Goal: Navigation & Orientation: Find specific page/section

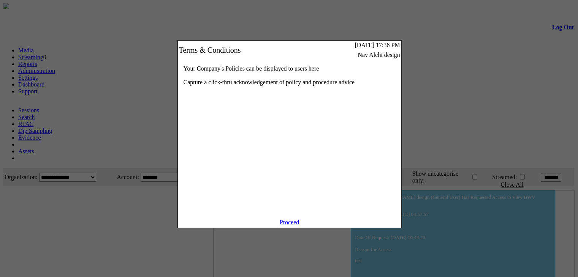
click at [296, 226] on link "Proceed" at bounding box center [290, 222] width 20 height 6
click at [290, 226] on link "Proceed" at bounding box center [290, 222] width 20 height 6
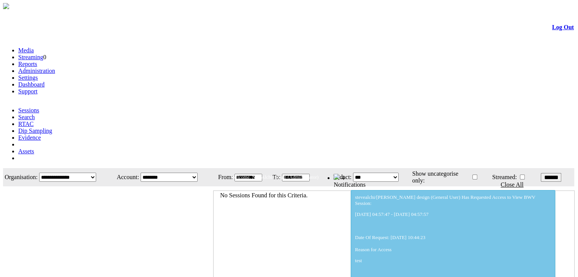
click at [55, 68] on link "Administration" at bounding box center [36, 71] width 37 height 6
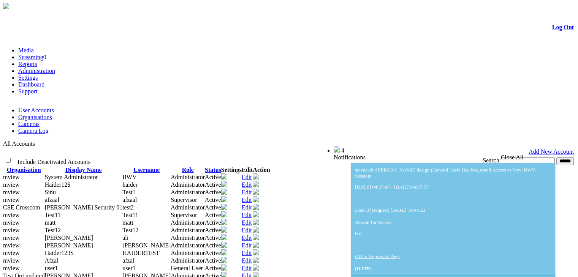
click at [49, 128] on link "Camera Log" at bounding box center [33, 131] width 30 height 6
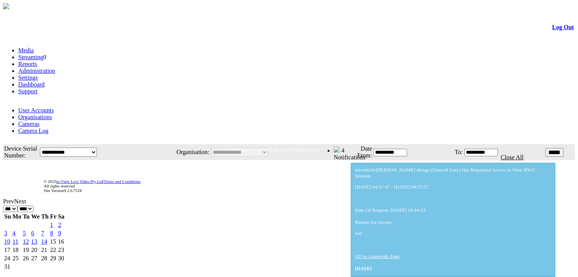
click at [40, 121] on link "Cameras" at bounding box center [28, 124] width 21 height 6
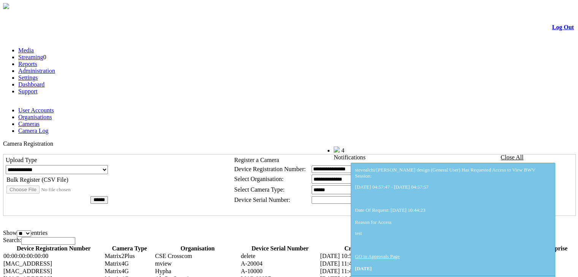
scroll to position [40, 0]
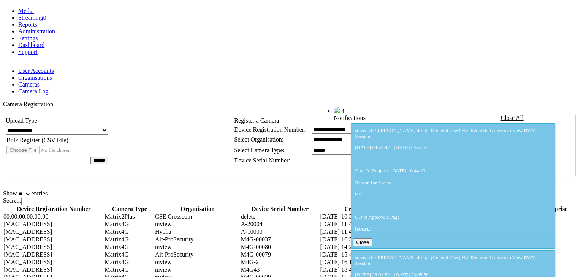
click at [387, 135] on select "**********" at bounding box center [349, 139] width 76 height 9
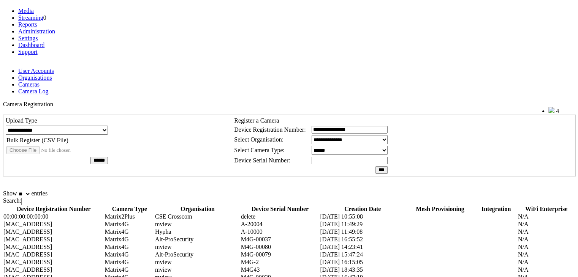
click at [387, 135] on select "**********" at bounding box center [349, 139] width 76 height 9
click at [558, 205] on th "WiFi Enterprise" at bounding box center [545, 209] width 57 height 8
click at [561, 205] on th "WiFi Enterprise" at bounding box center [545, 209] width 57 height 8
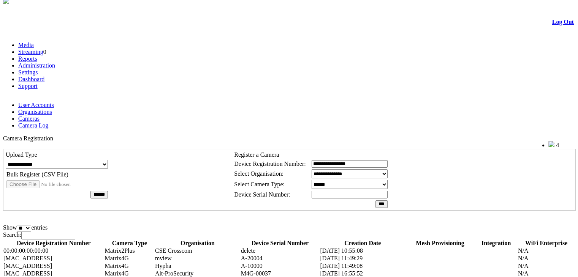
scroll to position [0, 0]
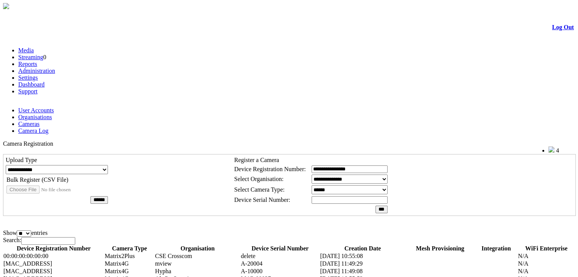
click at [548, 147] on img at bounding box center [551, 150] width 6 height 6
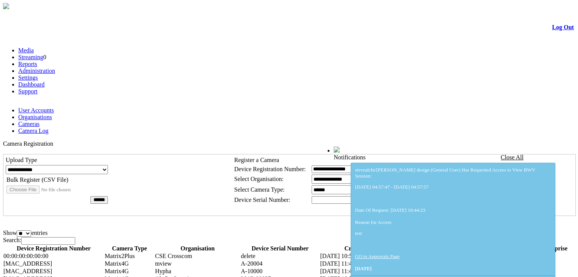
click at [340, 147] on img at bounding box center [337, 150] width 6 height 6
